Goal: Transaction & Acquisition: Purchase product/service

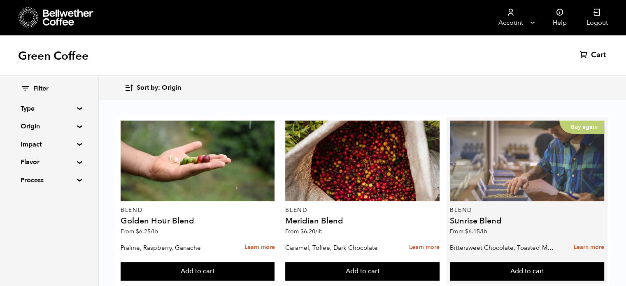
click at [520, 153] on div "Buy again" at bounding box center [527, 161] width 154 height 81
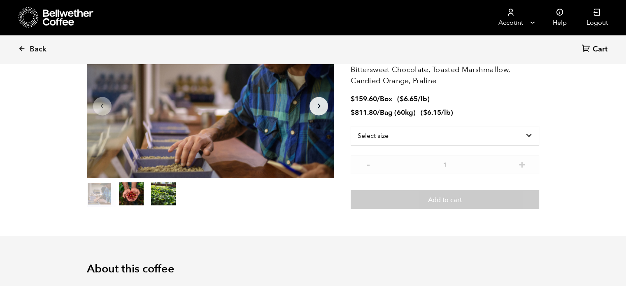
scroll to position [22, 0]
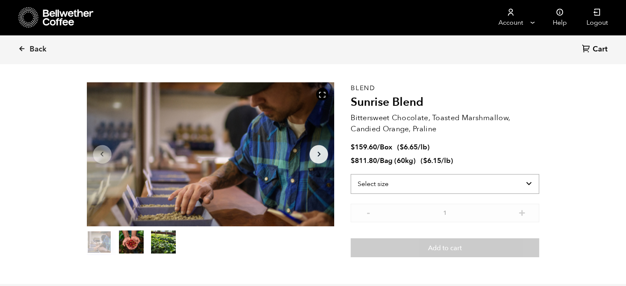
click at [528, 185] on select "Select size Bag (60kg) (132 lbs) Box (24 lbs)" at bounding box center [445, 184] width 188 height 20
select select "bag-3"
click at [351, 174] on select "Select size Bag (60kg) (132 lbs) Box (24 lbs)" at bounding box center [445, 184] width 188 height 20
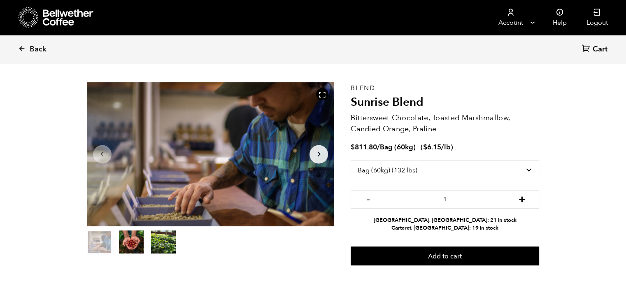
click at [523, 200] on button "+" at bounding box center [521, 198] width 10 height 8
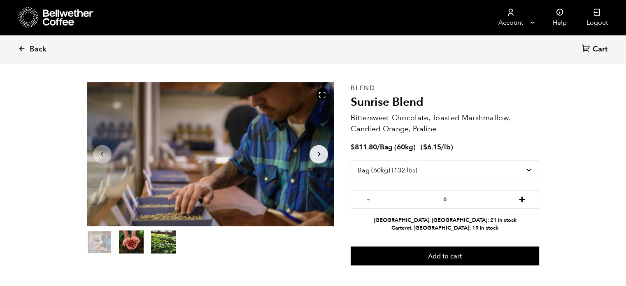
click at [523, 200] on button "+" at bounding box center [521, 198] width 10 height 8
type input "10"
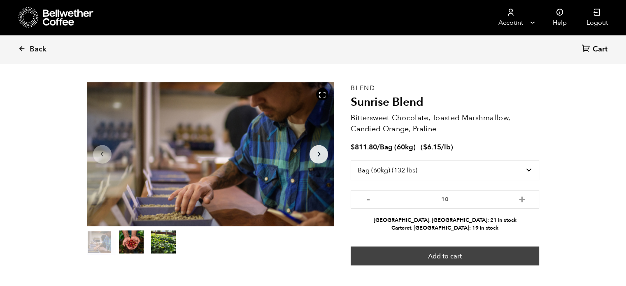
click at [487, 254] on button "Add to cart" at bounding box center [445, 255] width 188 height 19
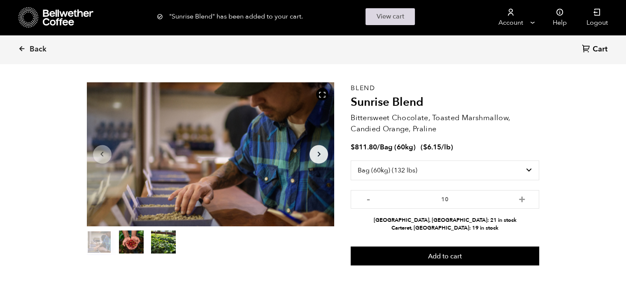
click at [404, 18] on link "View cart" at bounding box center [389, 16] width 49 height 17
